Goal: Information Seeking & Learning: Learn about a topic

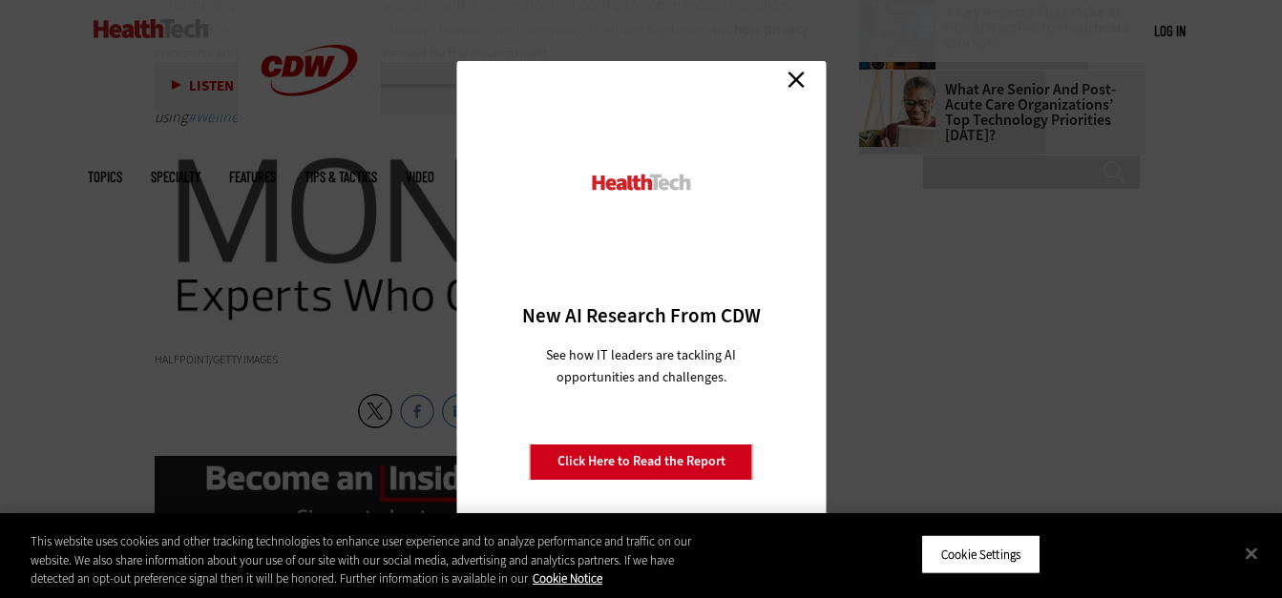
scroll to position [2412, 0]
click at [802, 66] on link "Close" at bounding box center [796, 80] width 29 height 29
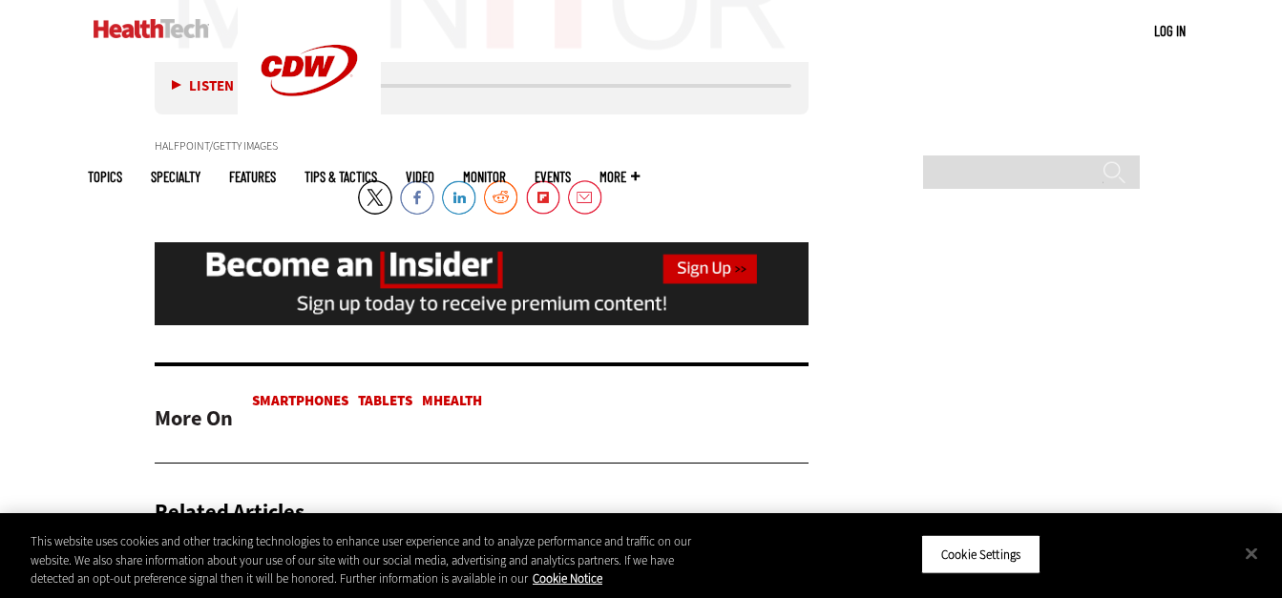
scroll to position [2625, 0]
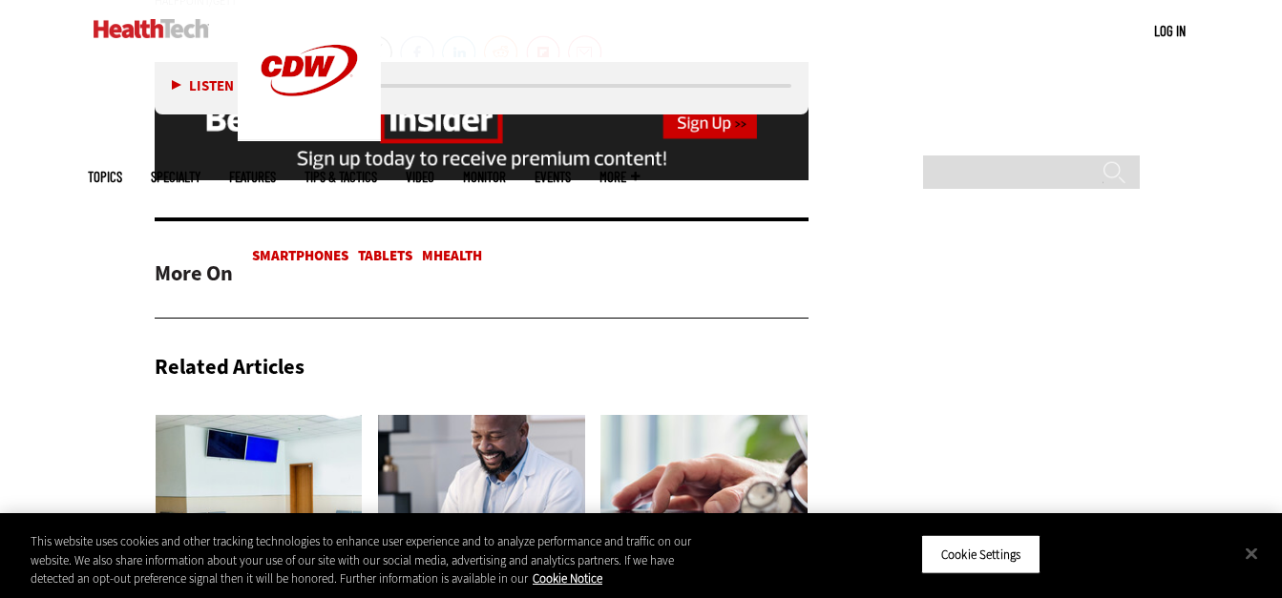
scroll to position [2771, 0]
